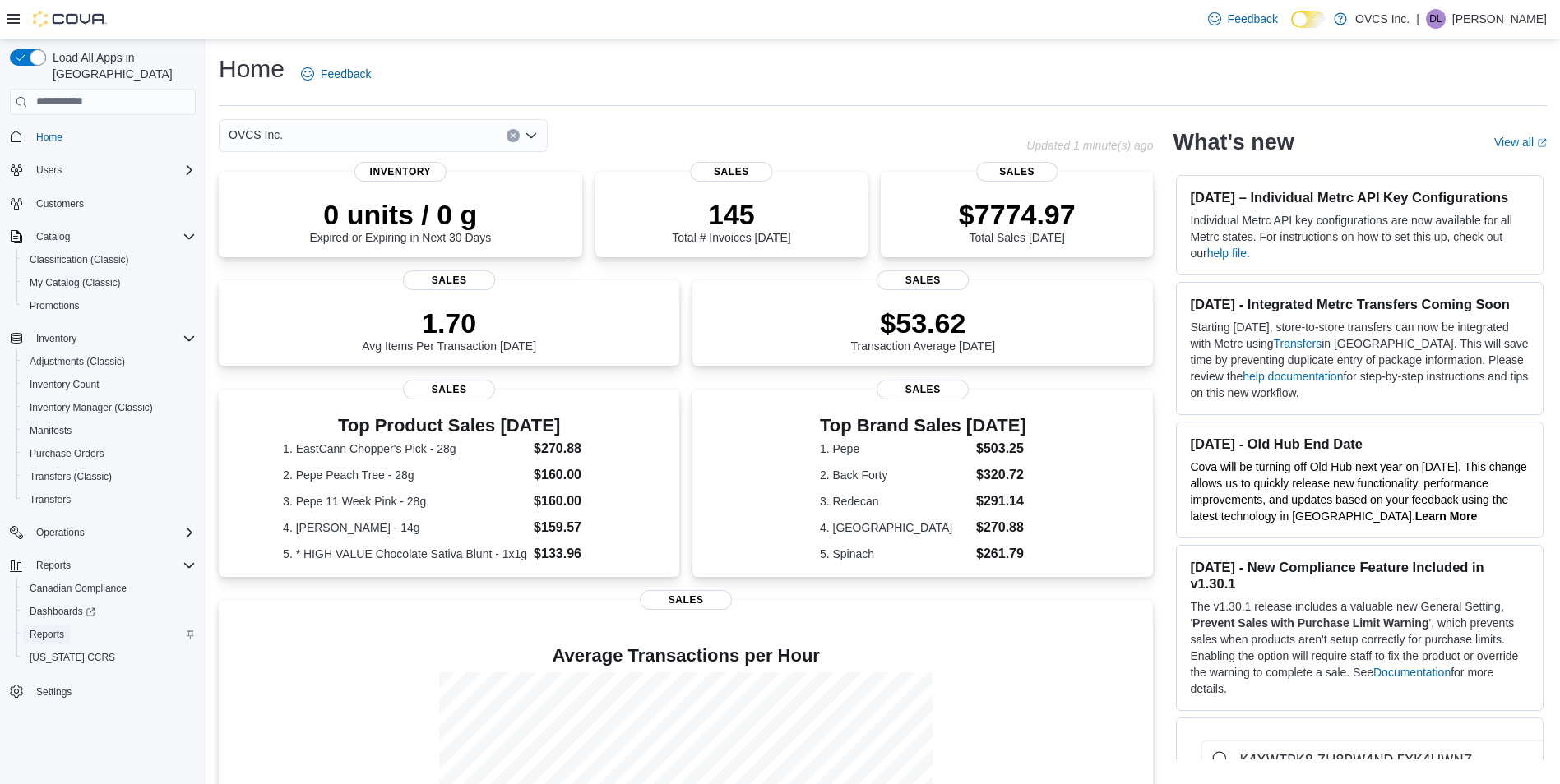
click at [46, 628] on span "Reports" at bounding box center [46, 634] width 34 height 13
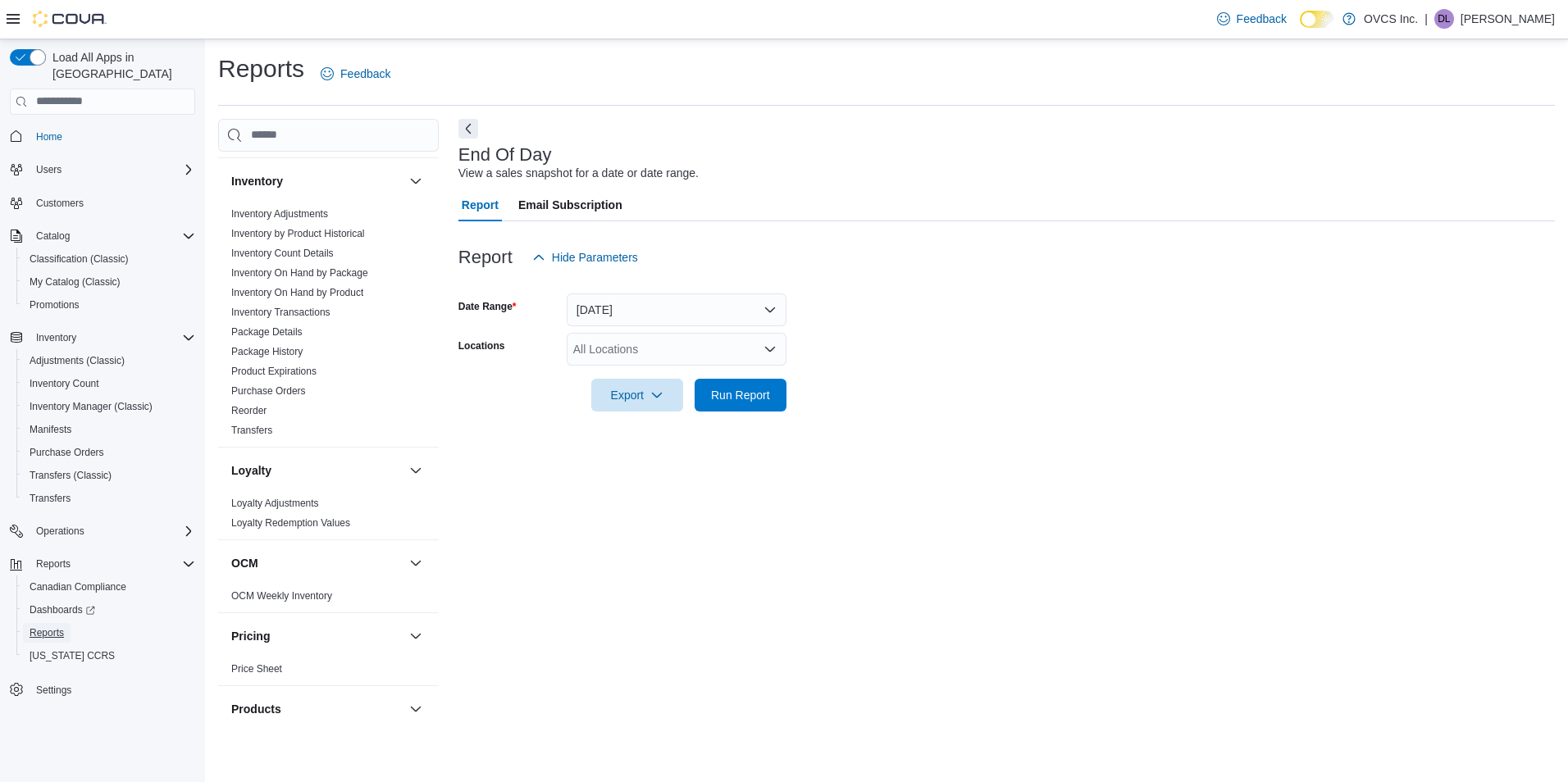
scroll to position [513, 0]
click at [248, 410] on link "Reorder" at bounding box center [248, 413] width 35 height 11
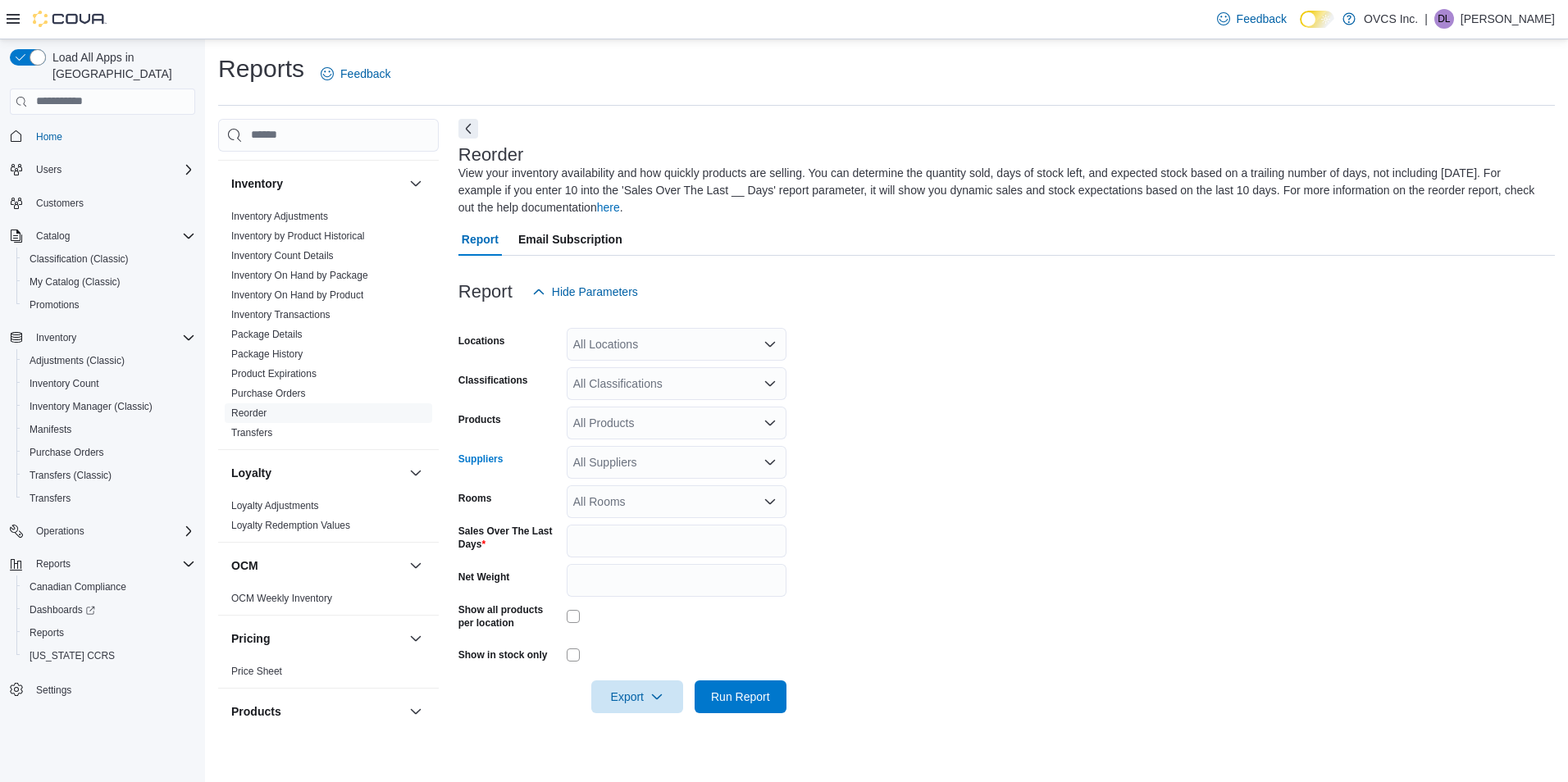
click at [770, 462] on icon "Open list of options" at bounding box center [769, 462] width 13 height 13
click at [622, 562] on span "OCS - Flow" at bounding box center [676, 561] width 200 height 16
click at [635, 696] on span "Export" at bounding box center [637, 696] width 72 height 33
click at [661, 597] on span "Export to Excel" at bounding box center [640, 598] width 74 height 13
